Goal: Information Seeking & Learning: Check status

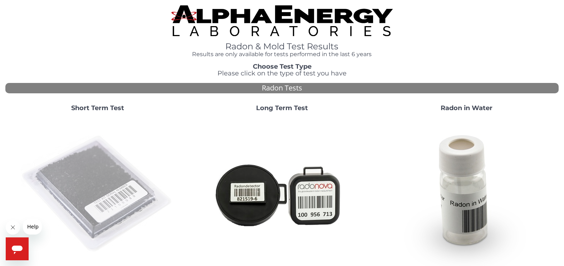
click at [89, 167] on img at bounding box center [98, 194] width 154 height 154
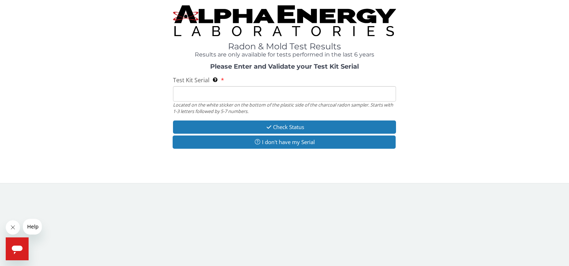
paste input "FE462335"
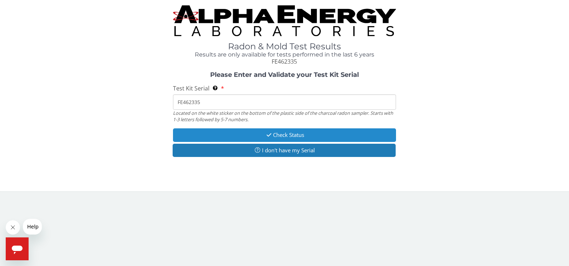
type input "FE462335"
click at [282, 136] on button "Check Status" at bounding box center [284, 134] width 223 height 13
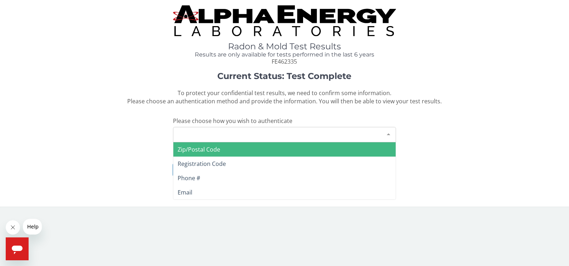
click at [182, 133] on div "Please make a selection" at bounding box center [284, 134] width 223 height 15
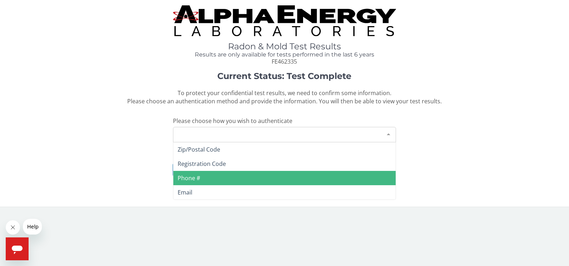
click at [195, 178] on span "Phone #" at bounding box center [189, 178] width 23 height 8
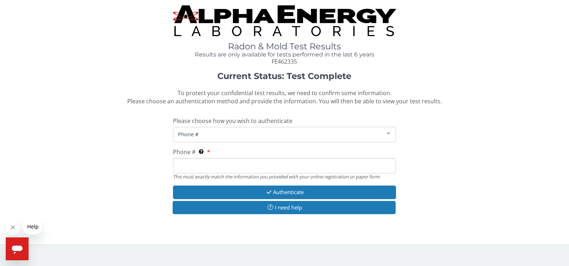
click at [200, 166] on input "Phone # This must exactly match the information you provided with your online r…" at bounding box center [284, 165] width 223 height 15
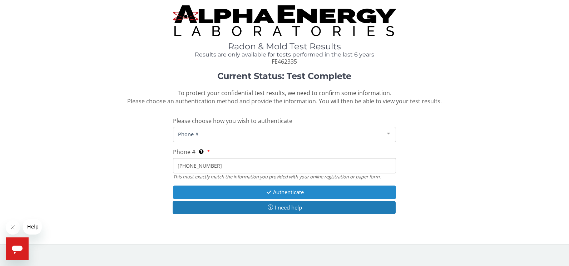
type input "443 454 7924"
click at [237, 191] on button "Authenticate" at bounding box center [284, 192] width 223 height 13
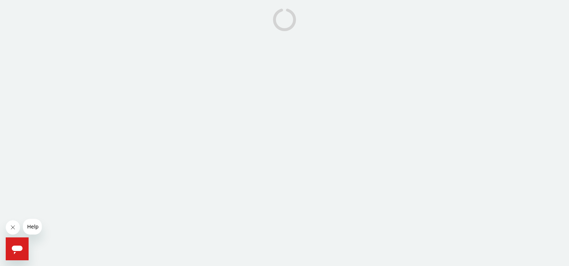
click at [30, 230] on button "Help" at bounding box center [33, 227] width 20 height 16
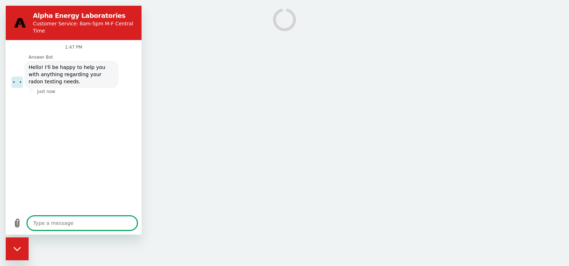
type textarea "x"
type textarea "M"
type textarea "x"
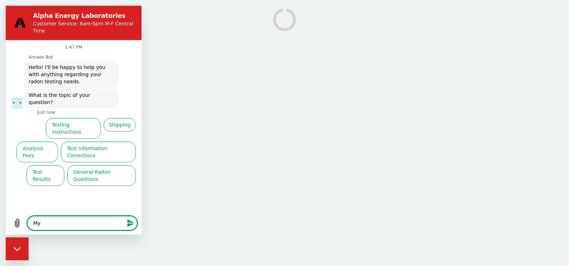
type textarea "Myu"
type textarea "x"
type textarea "Myu"
type textarea "x"
type textarea "Myu r"
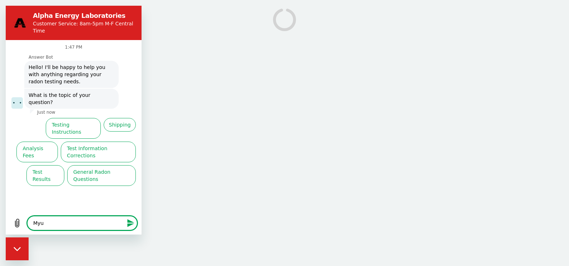
type textarea "x"
type textarea "Myu"
type textarea "x"
type textarea "Myu"
type textarea "x"
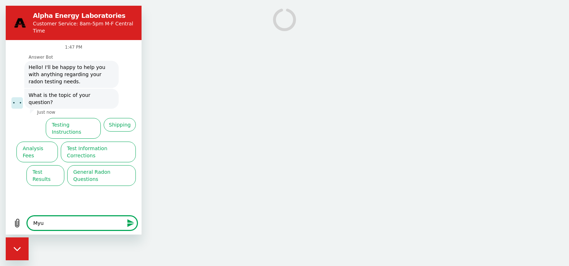
type textarea "My"
type textarea "x"
type textarea "My"
type textarea "x"
type textarea "My r"
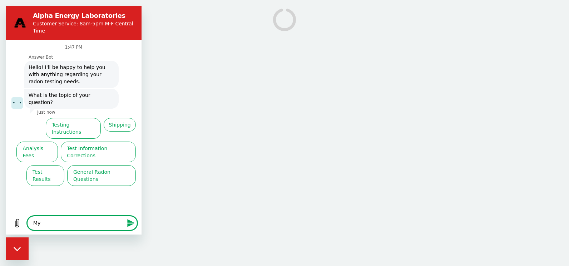
type textarea "x"
type textarea "My re"
type textarea "x"
type textarea "My res"
type textarea "x"
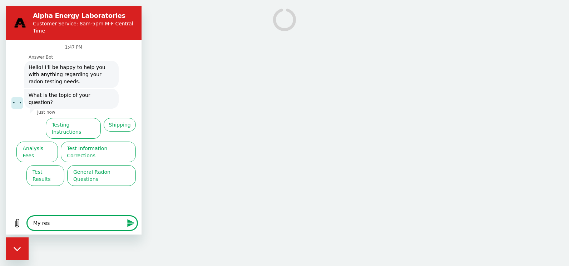
type textarea "My resu"
type textarea "x"
type textarea "My resul"
type textarea "x"
type textarea "My result"
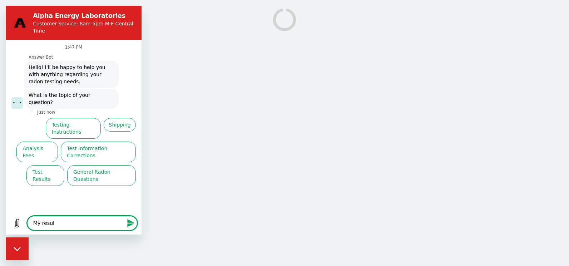
type textarea "x"
type textarea "My results"
type textarea "x"
type textarea "My results"
type textarea "x"
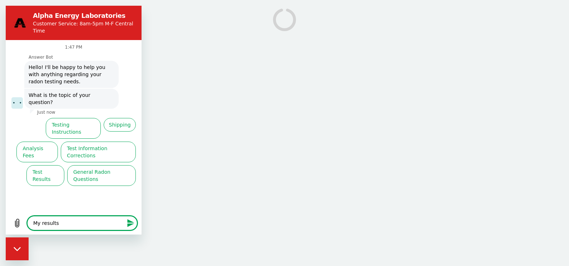
type textarea "My results f"
type textarea "x"
type textarea "My results fr"
type textarea "x"
type textarea "My results fro"
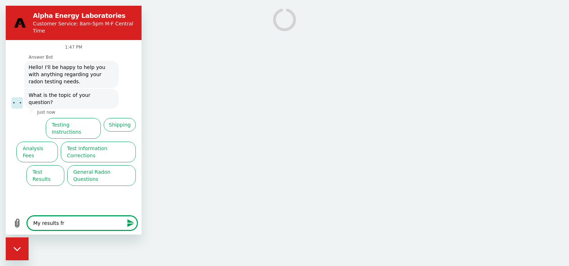
type textarea "x"
type textarea "My results from"
type textarea "x"
type textarea "My results from"
type textarea "x"
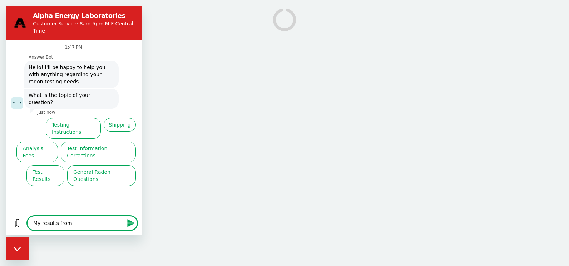
type textarea "My results from m"
type textarea "x"
type textarea "My results from my"
type textarea "x"
type textarea "My results from my"
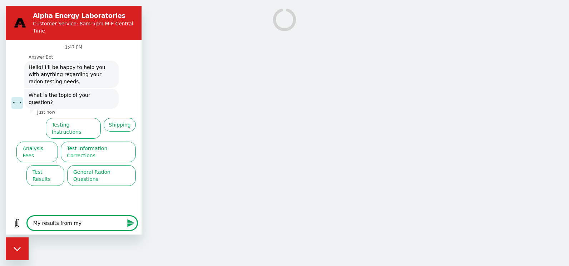
type textarea "x"
type textarea "My results from my t"
type textarea "x"
type textarea "My results from my te"
type textarea "x"
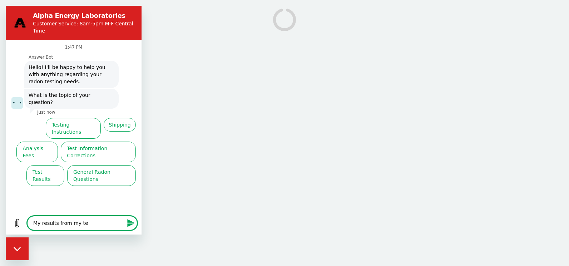
type textarea "My results from my tes"
type textarea "x"
type textarea "My results from my test"
type textarea "x"
type textarea "My results from my test"
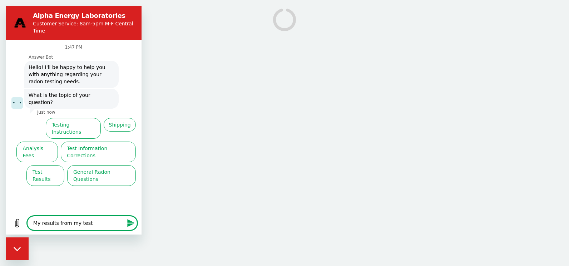
type textarea "x"
type textarea "My results from my test w"
type textarea "x"
type textarea "My results from my test wo"
type textarea "x"
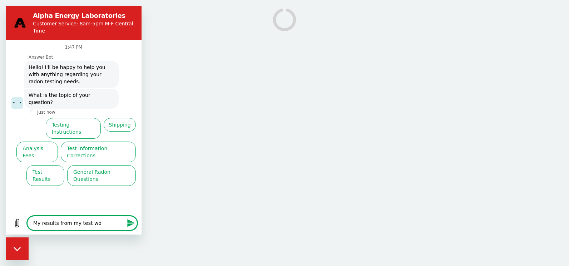
type textarea "My results from my test won"
type textarea "x"
type textarea "My results from my test won'"
type textarea "x"
type textarea "My results from my test won't"
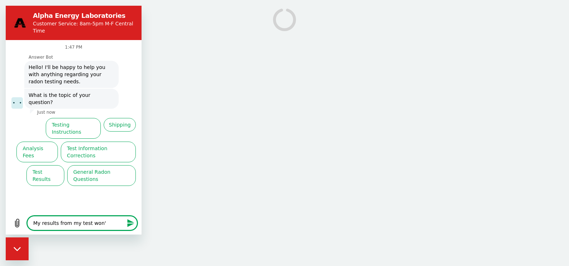
type textarea "x"
type textarea "My results from my test won't"
type textarea "x"
type textarea "My results from my test won't l"
type textarea "x"
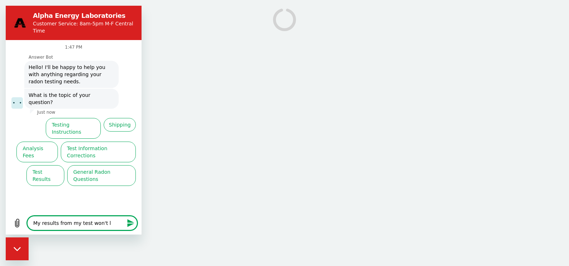
type textarea "My results from my test won't lo"
type textarea "x"
type textarea "My results from my test won't loa"
type textarea "x"
type textarea "My results from my test won't load"
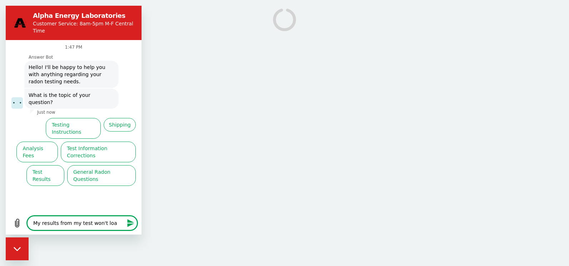
type textarea "x"
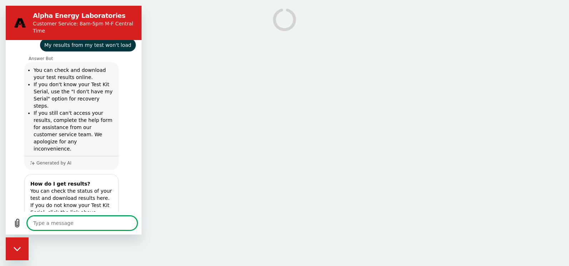
scroll to position [77, 0]
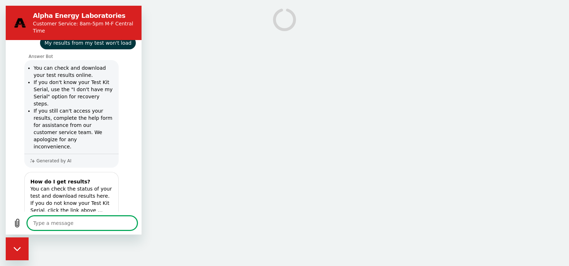
type textarea "x"
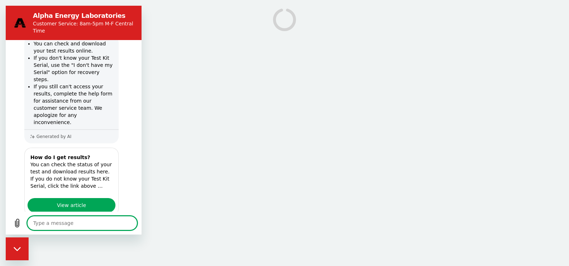
scroll to position [119, 0]
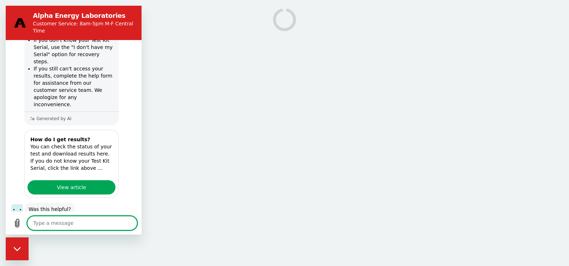
type textarea "FE462335"
type textarea "x"
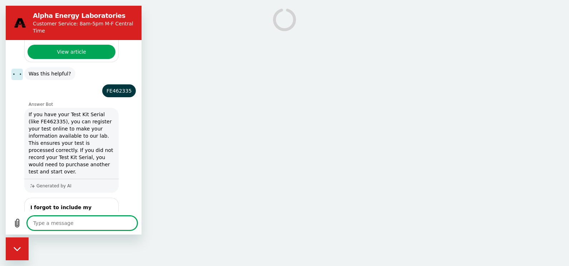
scroll to position [294, 0]
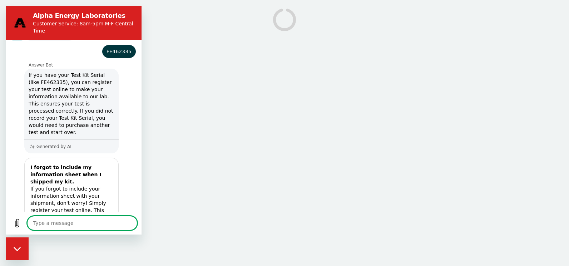
type textarea "x"
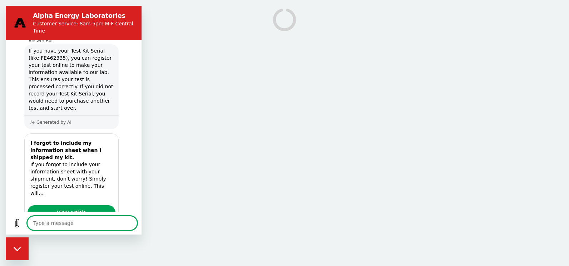
scroll to position [336, 0]
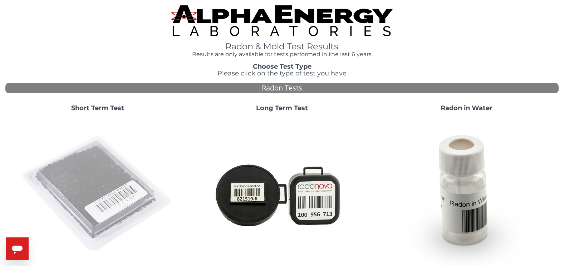
click at [131, 201] on img at bounding box center [98, 194] width 154 height 154
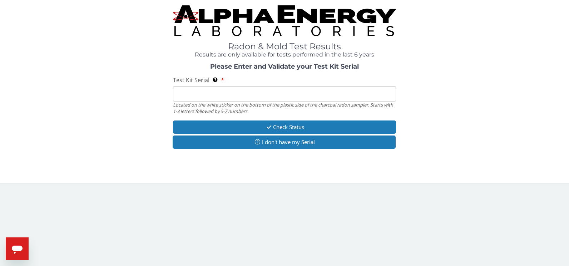
paste input "FE462335"
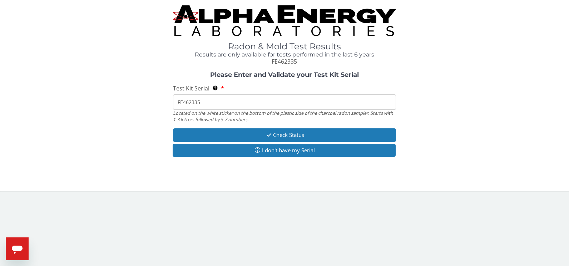
click at [177, 102] on input "FE462335" at bounding box center [284, 101] width 223 height 15
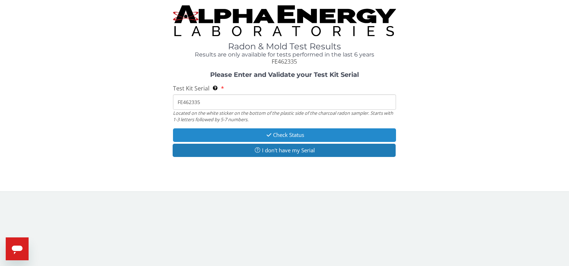
type input "FE462335"
click at [253, 134] on button "Check Status" at bounding box center [284, 134] width 223 height 13
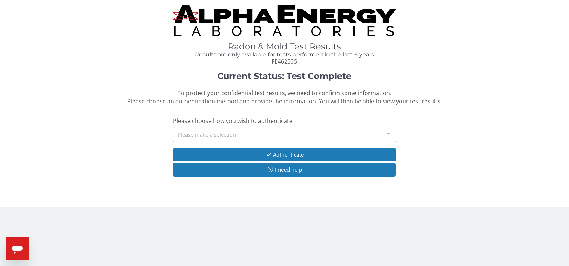
click at [253, 134] on div "Please make a selection" at bounding box center [284, 134] width 223 height 15
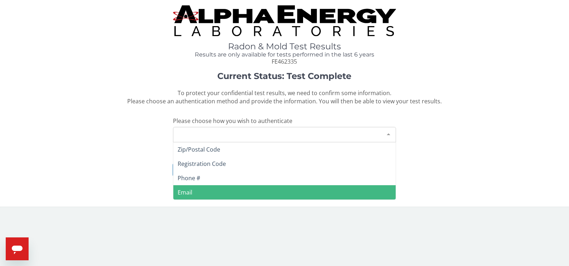
click at [201, 193] on span "Email" at bounding box center [284, 192] width 223 height 14
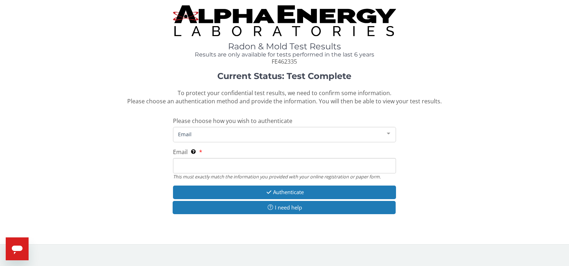
click at [198, 168] on input "Email This must exactly match the information you provided with your online reg…" at bounding box center [284, 165] width 223 height 15
type input "suzymurphy75@gmail.com"
click at [178, 166] on input "suzymurphy75@gmail.com" at bounding box center [284, 165] width 223 height 15
click at [441, 207] on div "Current Status: Test Complete To protect your confidential test results, we nee…" at bounding box center [284, 147] width 558 height 150
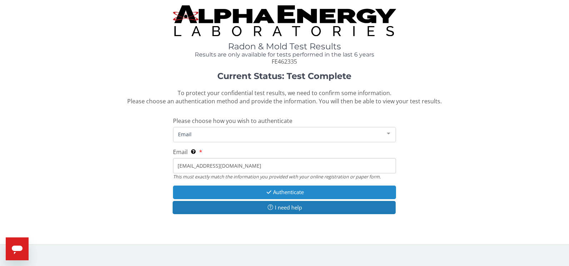
click at [299, 189] on button "Authenticate" at bounding box center [284, 192] width 223 height 13
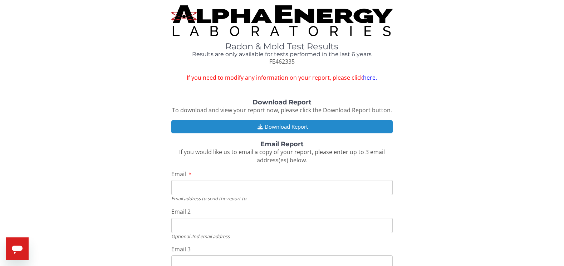
click at [293, 128] on button "Download Report" at bounding box center [281, 126] width 221 height 13
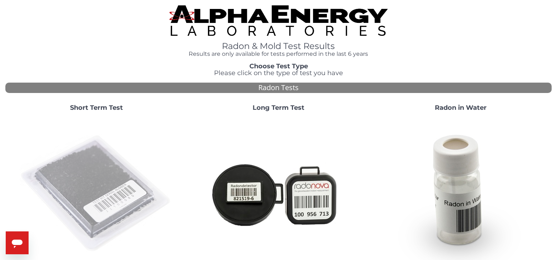
click at [102, 178] on img at bounding box center [97, 194] width 154 height 154
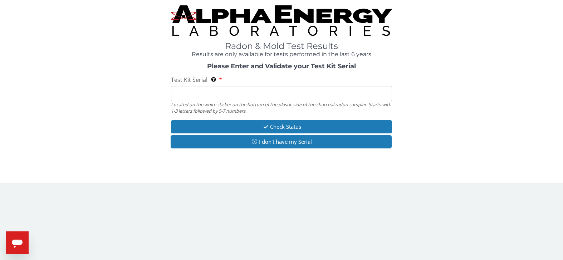
paste input "FE462335"
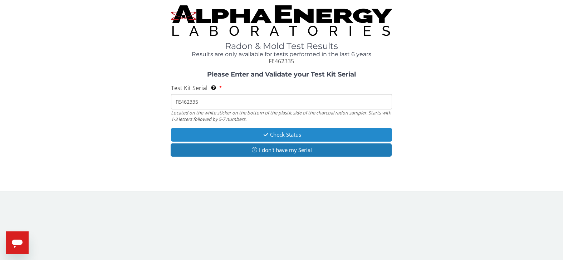
type input "FE462335"
click at [232, 134] on button "Check Status" at bounding box center [281, 134] width 221 height 13
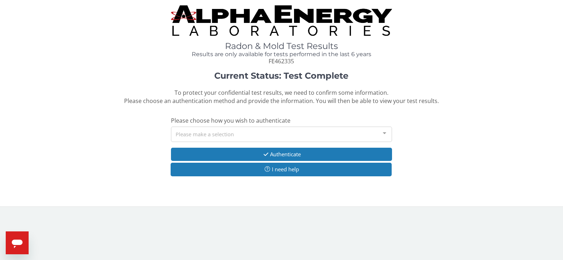
click at [232, 134] on div "Please make a selection" at bounding box center [281, 134] width 221 height 15
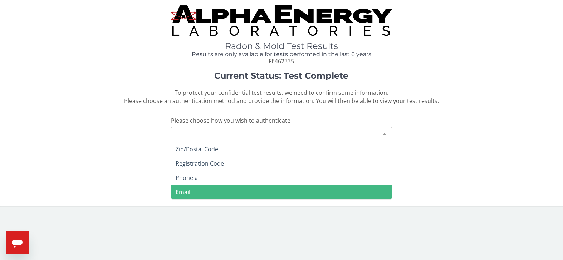
click at [195, 192] on span "Email" at bounding box center [281, 192] width 220 height 14
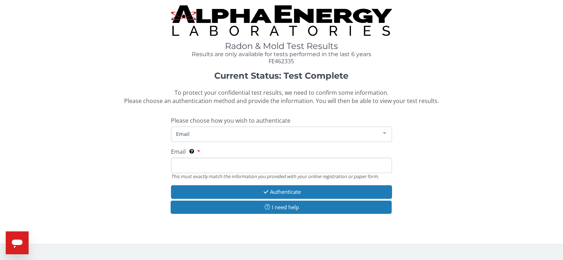
click at [196, 167] on input "Email This must exactly match the information you provided with your online reg…" at bounding box center [281, 165] width 221 height 15
type input "suzymurphy75@gmail.com"
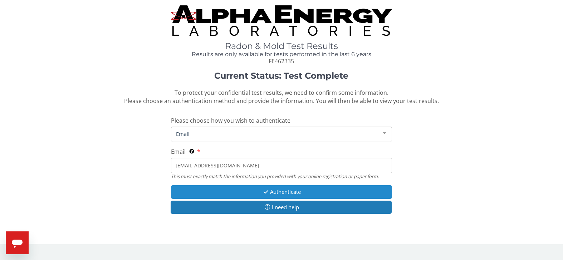
click at [300, 190] on button "Authenticate" at bounding box center [281, 191] width 221 height 13
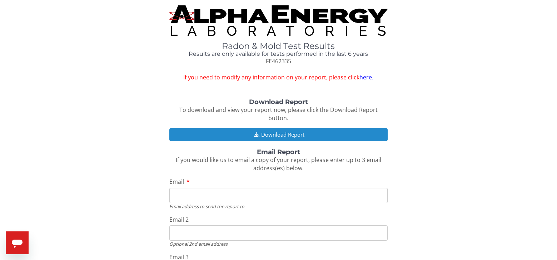
click at [261, 128] on button "Download Report" at bounding box center [278, 134] width 219 height 13
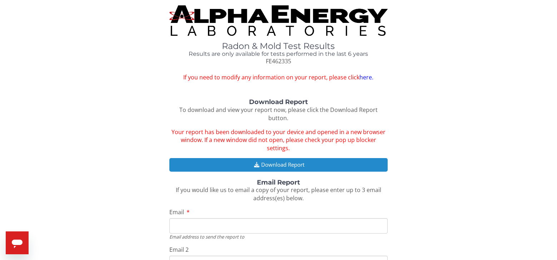
click at [271, 158] on button "Download Report" at bounding box center [278, 164] width 219 height 13
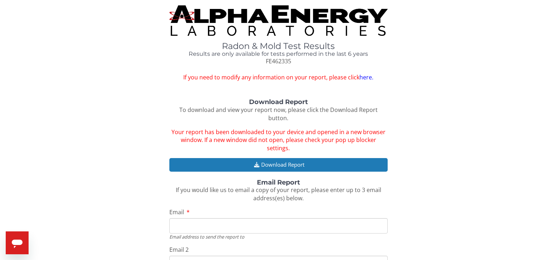
scroll to position [36, 0]
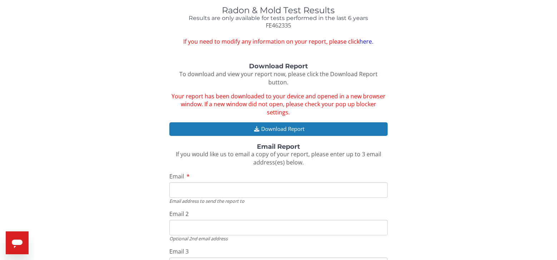
click at [239, 182] on input "Email" at bounding box center [278, 189] width 219 height 15
type input "suzymurphy75@gmail.com"
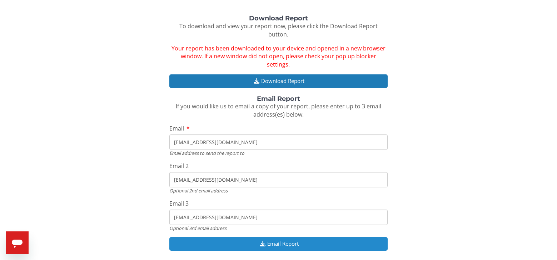
click at [296, 237] on button "Email Report" at bounding box center [278, 243] width 219 height 13
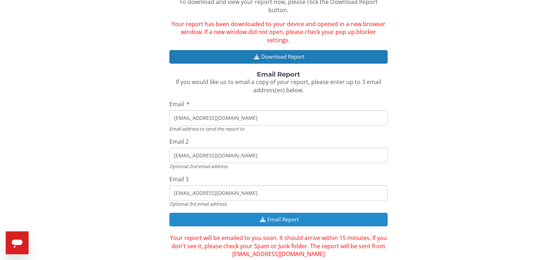
scroll to position [108, 0]
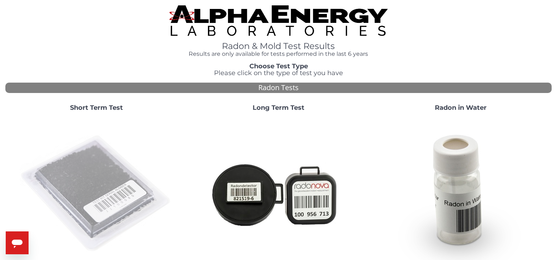
click at [77, 177] on img at bounding box center [97, 194] width 154 height 154
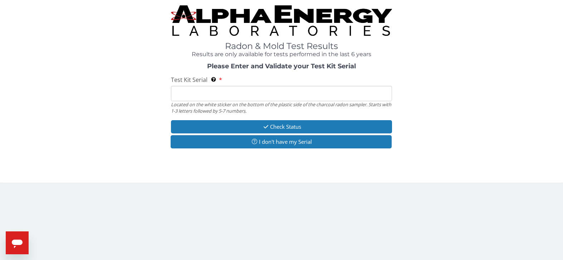
paste input "# FE462335"
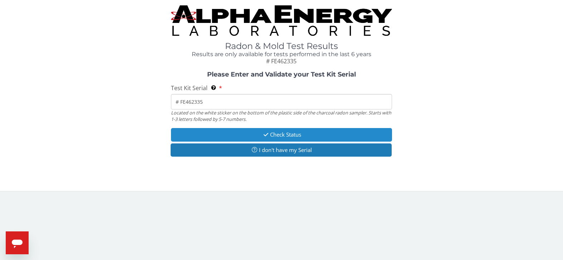
type input "# FE462335"
click at [238, 131] on button "Check Status" at bounding box center [281, 134] width 221 height 13
